Goal: Task Accomplishment & Management: Use online tool/utility

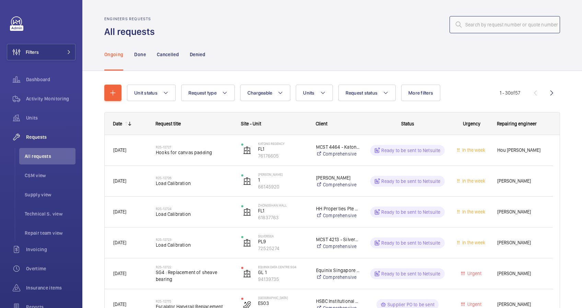
click at [485, 23] on input "text" at bounding box center [504, 24] width 110 height 17
paste input "R25-12727"
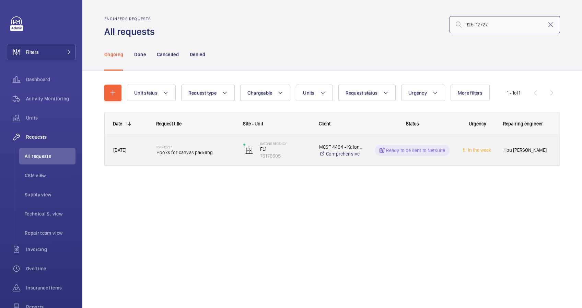
type input "R25-12727"
click at [223, 152] on span "Hooks for canvas padding" at bounding box center [195, 152] width 78 height 7
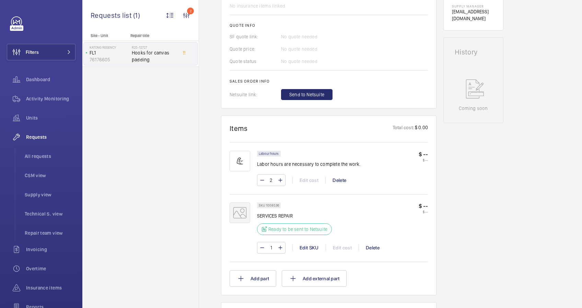
scroll to position [366, 0]
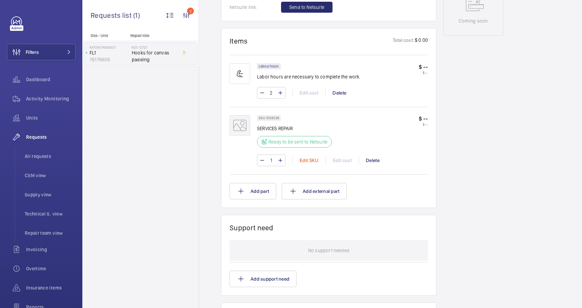
click at [310, 161] on div "Edit SKU" at bounding box center [308, 160] width 33 height 7
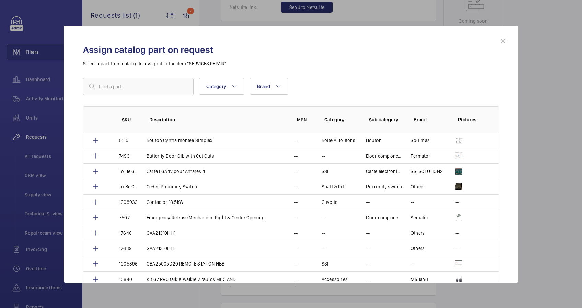
click at [505, 42] on mat-icon at bounding box center [503, 41] width 8 height 8
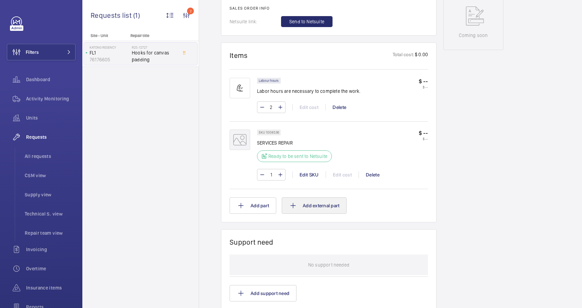
scroll to position [366, 0]
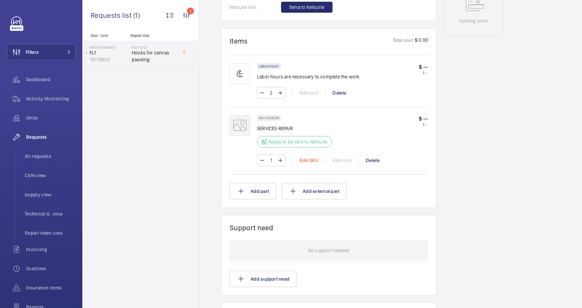
click at [310, 160] on div "Edit SKU" at bounding box center [308, 160] width 33 height 7
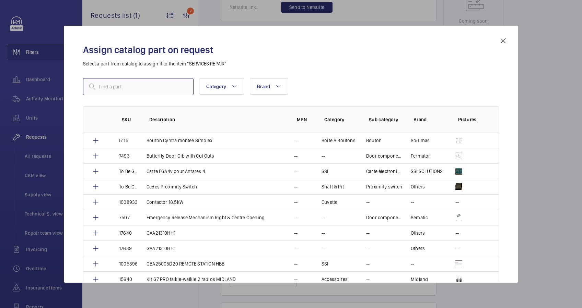
click at [145, 89] on input "text" at bounding box center [138, 86] width 110 height 17
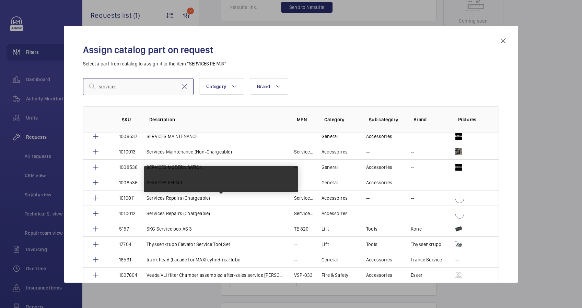
scroll to position [479, 0]
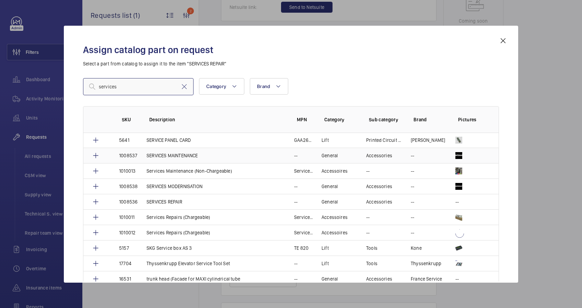
type input "services"
click at [191, 152] on p "SERVICES MAINTENANCE" at bounding box center [171, 155] width 51 height 7
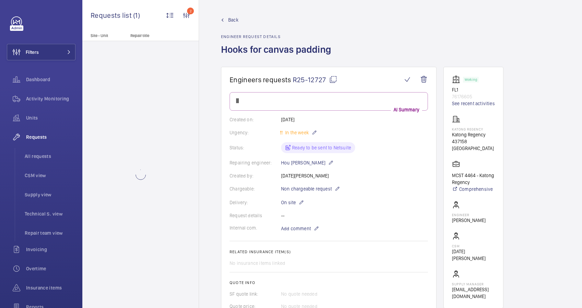
scroll to position [366, 0]
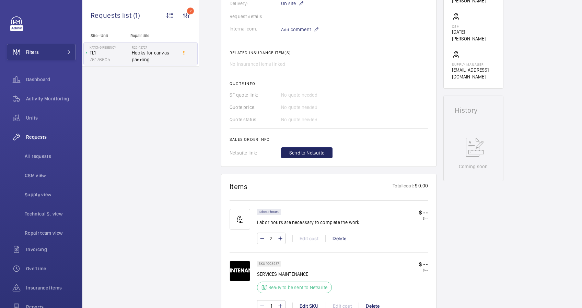
scroll to position [228, 0]
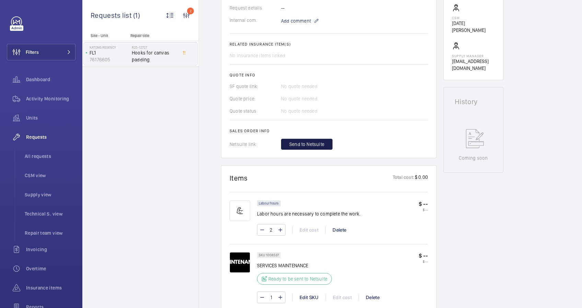
click at [318, 142] on span "Send to Netsuite" at bounding box center [306, 144] width 35 height 7
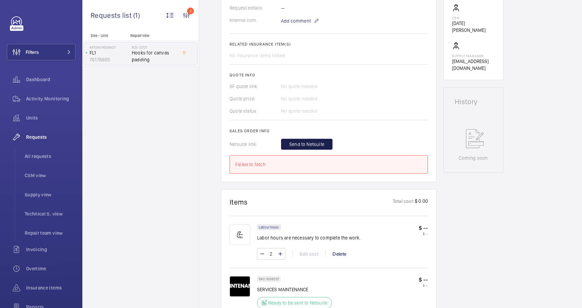
click at [318, 142] on span "Send to Netsuite" at bounding box center [306, 144] width 35 height 7
click at [317, 144] on span "Send to Netsuite" at bounding box center [306, 144] width 35 height 7
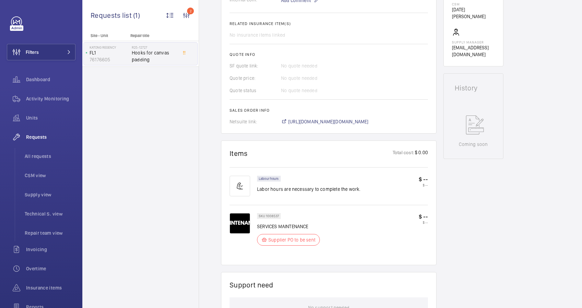
scroll to position [249, 0]
click at [368, 121] on span "[URL][DOMAIN_NAME][DOMAIN_NAME]" at bounding box center [328, 121] width 80 height 7
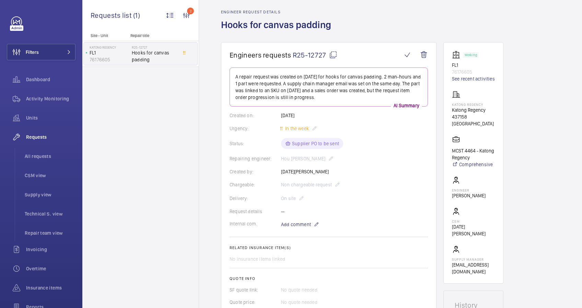
scroll to position [0, 0]
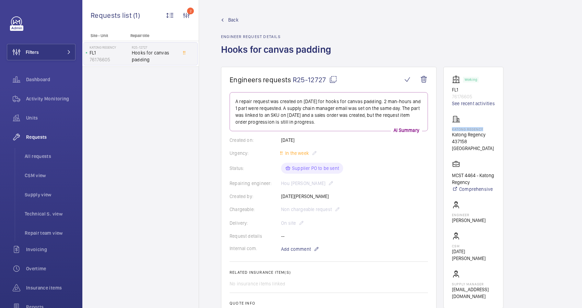
drag, startPoint x: 485, startPoint y: 130, endPoint x: 445, endPoint y: 129, distance: 39.5
click at [445, 129] on wm-front-card "Working FL1 76176605 See recent activities [GEOGRAPHIC_DATA] 437158 [GEOGRAPHIC…" at bounding box center [473, 188] width 60 height 242
copy p "Katong Regency"
drag, startPoint x: 458, startPoint y: 91, endPoint x: 451, endPoint y: 91, distance: 7.9
click at [451, 91] on wm-front-card "Working FL1 76176605 See recent activities [GEOGRAPHIC_DATA] 437158 [GEOGRAPHIC…" at bounding box center [473, 188] width 60 height 242
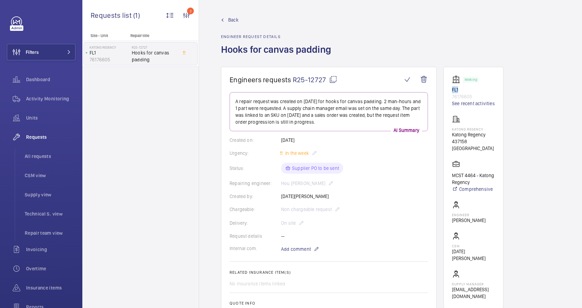
copy p "FL1"
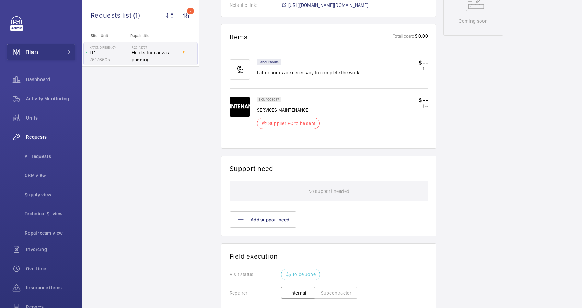
scroll to position [482, 0]
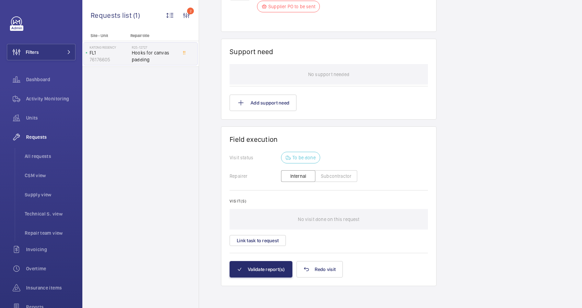
click at [341, 176] on button "Subcontractor" at bounding box center [336, 176] width 42 height 12
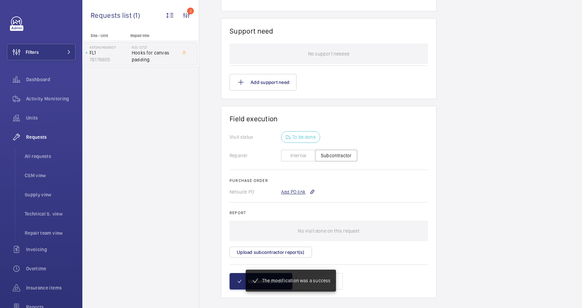
click at [297, 192] on div "Add PO link" at bounding box center [298, 192] width 34 height 7
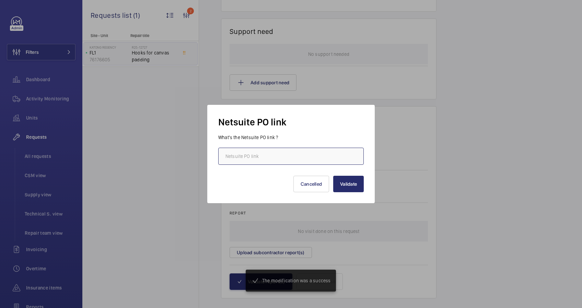
click at [276, 159] on input "text" at bounding box center [290, 156] width 145 height 17
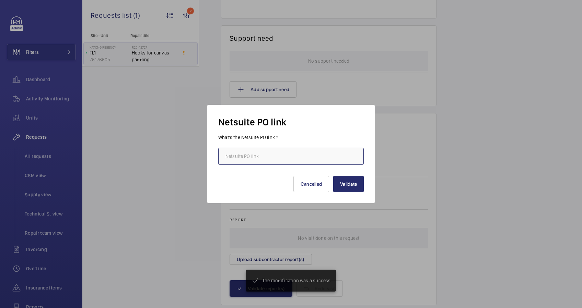
scroll to position [510, 0]
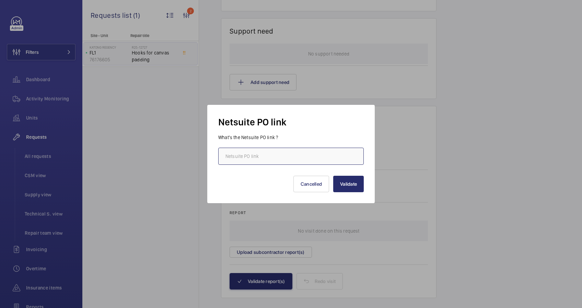
paste input "[URL][DOMAIN_NAME][DOMAIN_NAME]"
type input "[URL][DOMAIN_NAME][DOMAIN_NAME]"
click at [345, 184] on button "Validate" at bounding box center [348, 184] width 31 height 16
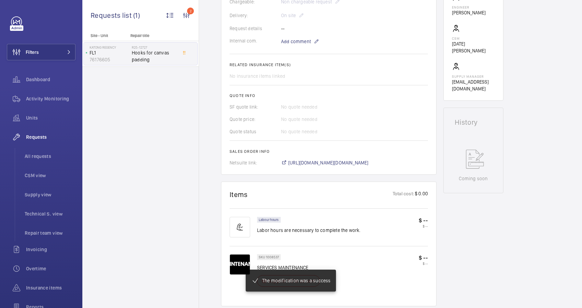
scroll to position [204, 0]
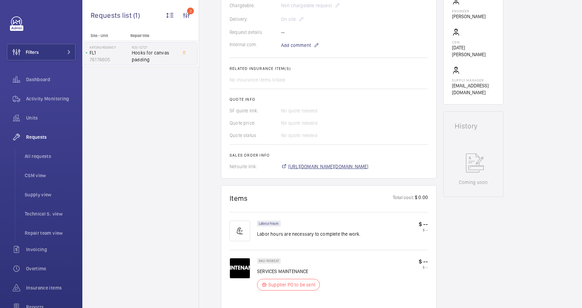
click at [363, 167] on span "[URL][DOMAIN_NAME][DOMAIN_NAME]" at bounding box center [328, 166] width 80 height 7
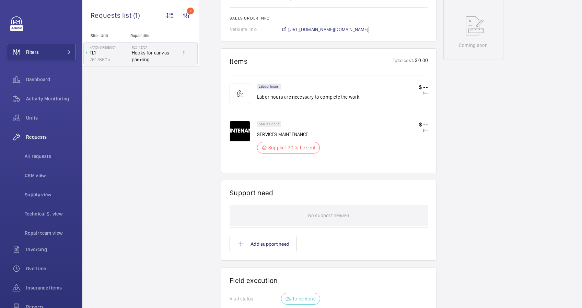
scroll to position [524, 0]
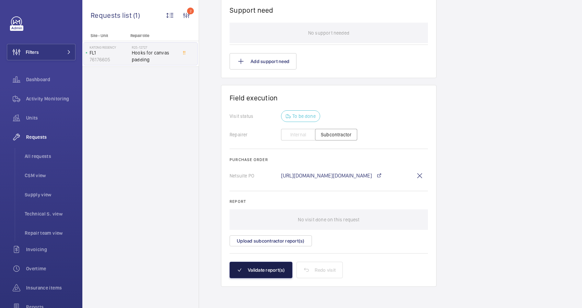
click at [276, 273] on button "Validate report(s)" at bounding box center [260, 270] width 63 height 16
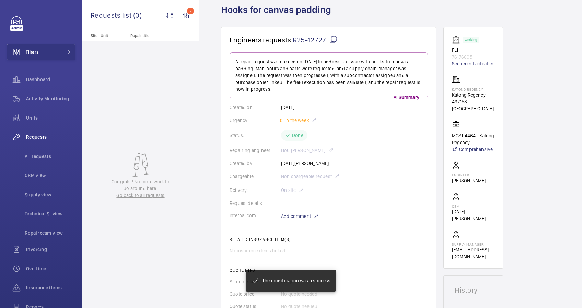
scroll to position [0, 0]
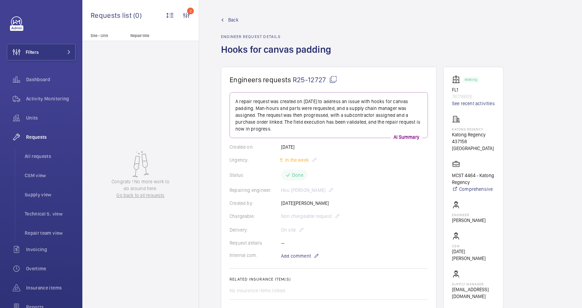
click at [232, 19] on span "Back" at bounding box center [233, 19] width 10 height 7
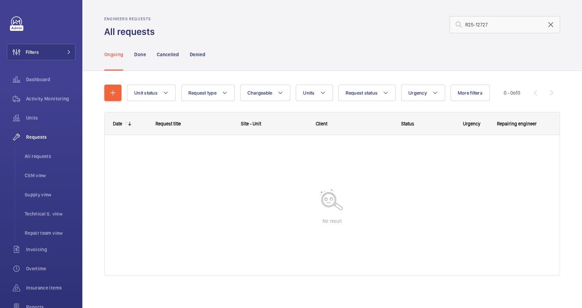
click at [546, 24] on mat-icon at bounding box center [550, 25] width 8 height 8
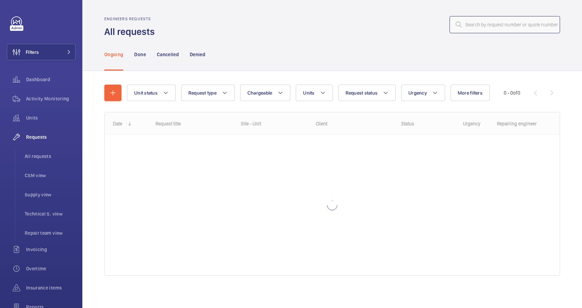
click at [466, 24] on input "text" at bounding box center [504, 24] width 110 height 17
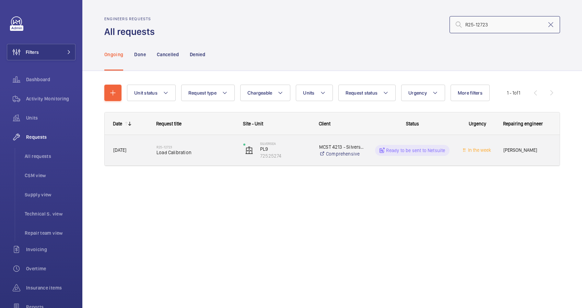
type input "R25-12723"
click at [213, 157] on div "R25-12723 Load Calibration" at bounding box center [195, 151] width 78 height 20
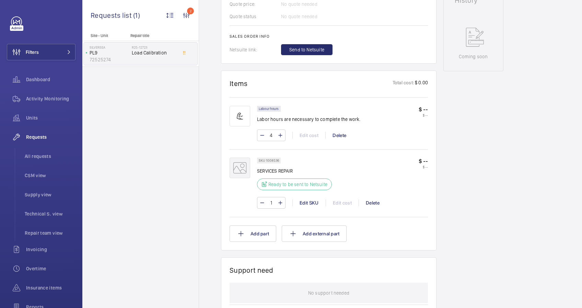
scroll to position [411, 0]
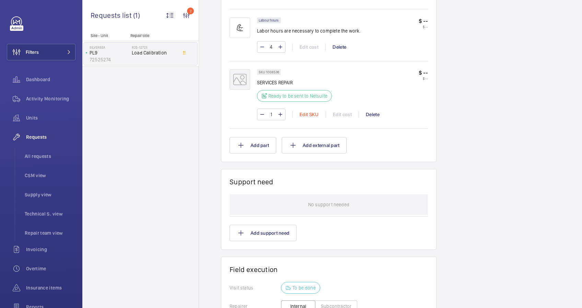
click at [308, 116] on div "Edit SKU" at bounding box center [308, 114] width 33 height 7
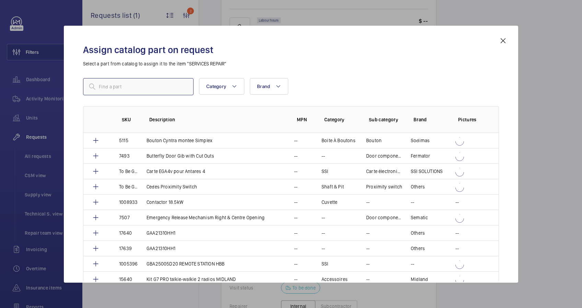
click at [148, 89] on input "text" at bounding box center [138, 86] width 110 height 17
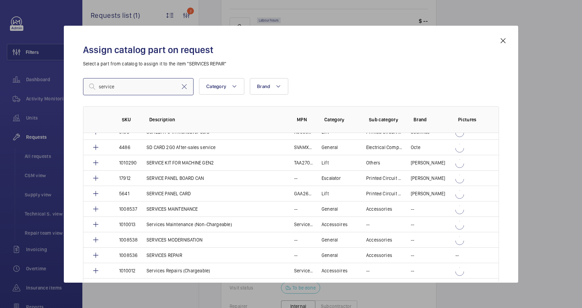
scroll to position [594, 0]
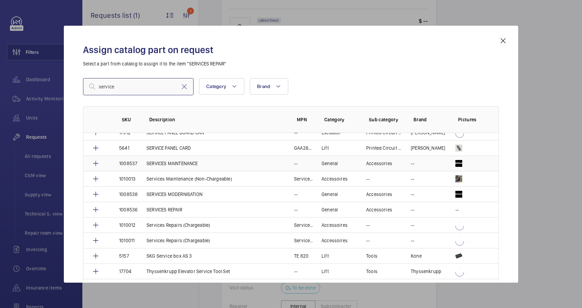
type input "service"
click at [189, 162] on p "SERVICES MAINTENANCE" at bounding box center [171, 163] width 51 height 7
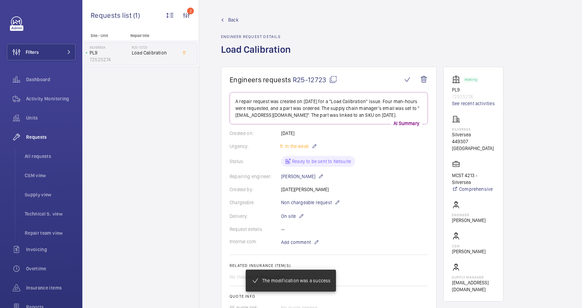
scroll to position [183, 0]
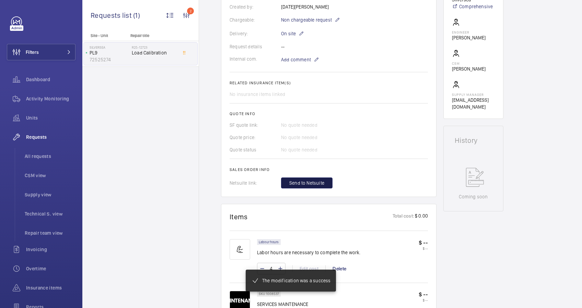
click at [317, 179] on button "Send to Netsuite" at bounding box center [306, 183] width 51 height 11
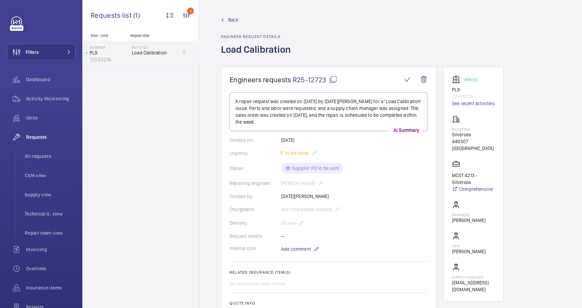
scroll to position [137, 0]
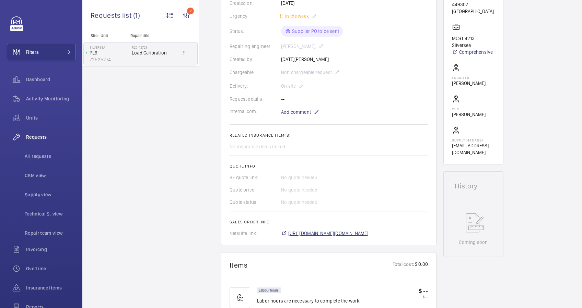
click at [334, 232] on span "[URL][DOMAIN_NAME][DOMAIN_NAME]" at bounding box center [328, 233] width 80 height 7
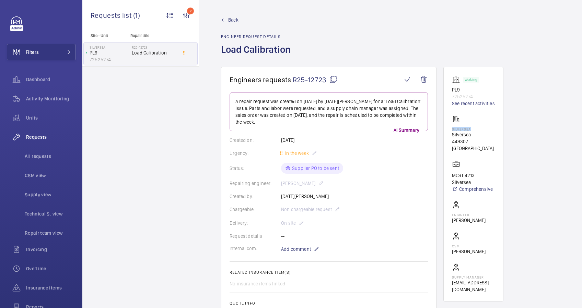
drag, startPoint x: 471, startPoint y: 128, endPoint x: 452, endPoint y: 129, distance: 18.9
click at [452, 129] on p "Silversea" at bounding box center [473, 129] width 43 height 4
drag, startPoint x: 452, startPoint y: 129, endPoint x: 455, endPoint y: 128, distance: 3.6
copy p "Silversea"
